Goal: Information Seeking & Learning: Learn about a topic

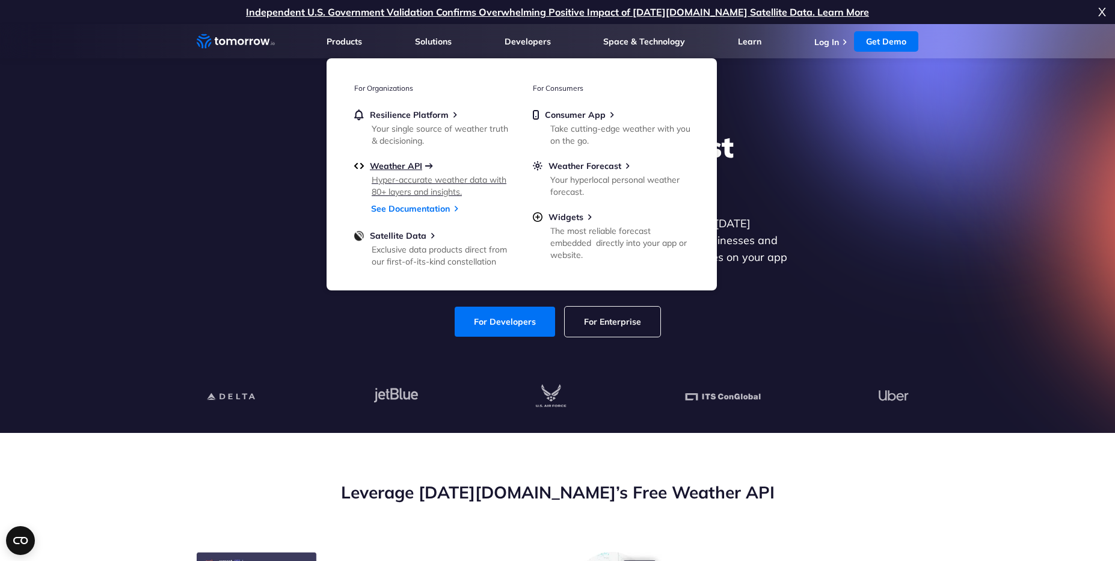
click at [394, 164] on span "Weather API" at bounding box center [396, 166] width 52 height 11
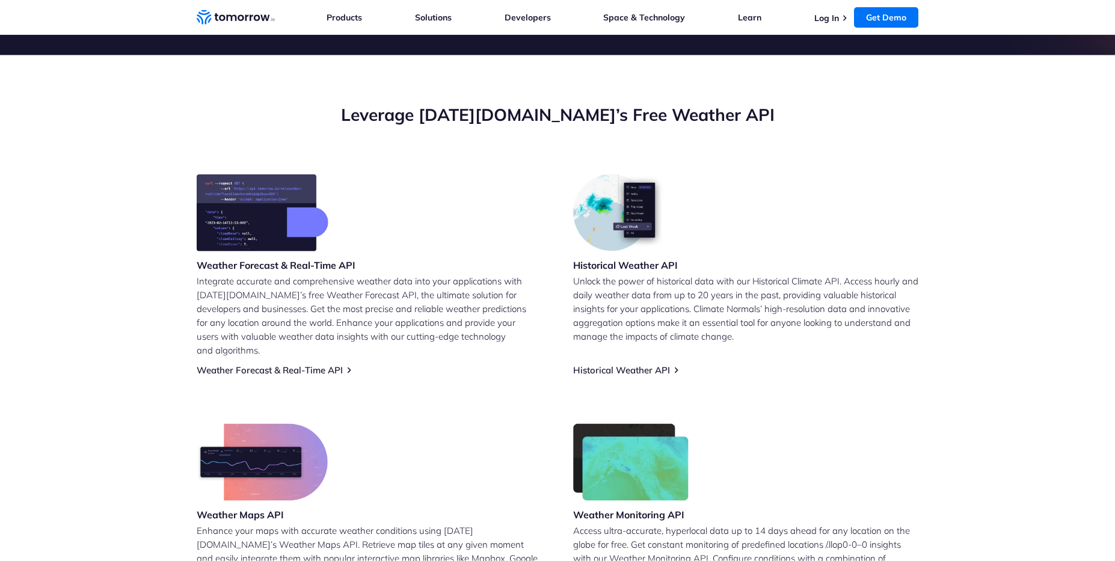
scroll to position [415, 0]
